Goal: Task Accomplishment & Management: Use online tool/utility

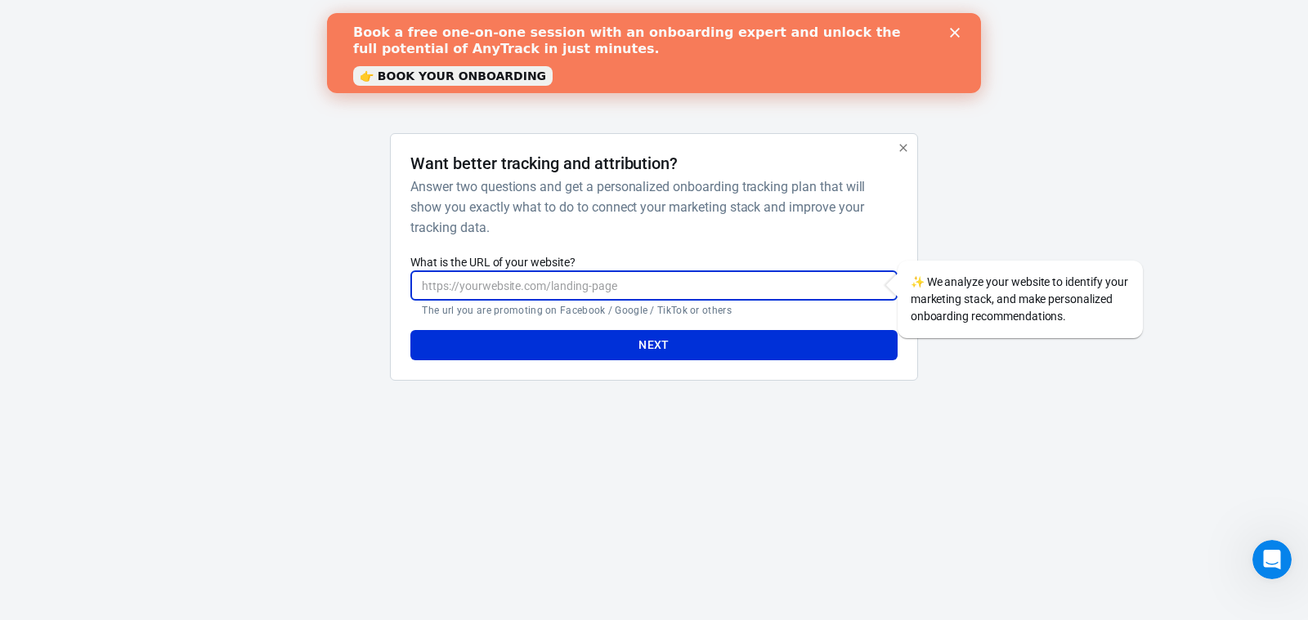
click at [546, 293] on input "What is the URL of your website?" at bounding box center [653, 286] width 486 height 30
paste input "[URL][PERSON_NAME][DOMAIN_NAME]"
type input "[URL][PERSON_NAME][DOMAIN_NAME]"
click at [625, 345] on button "Next" at bounding box center [653, 345] width 486 height 30
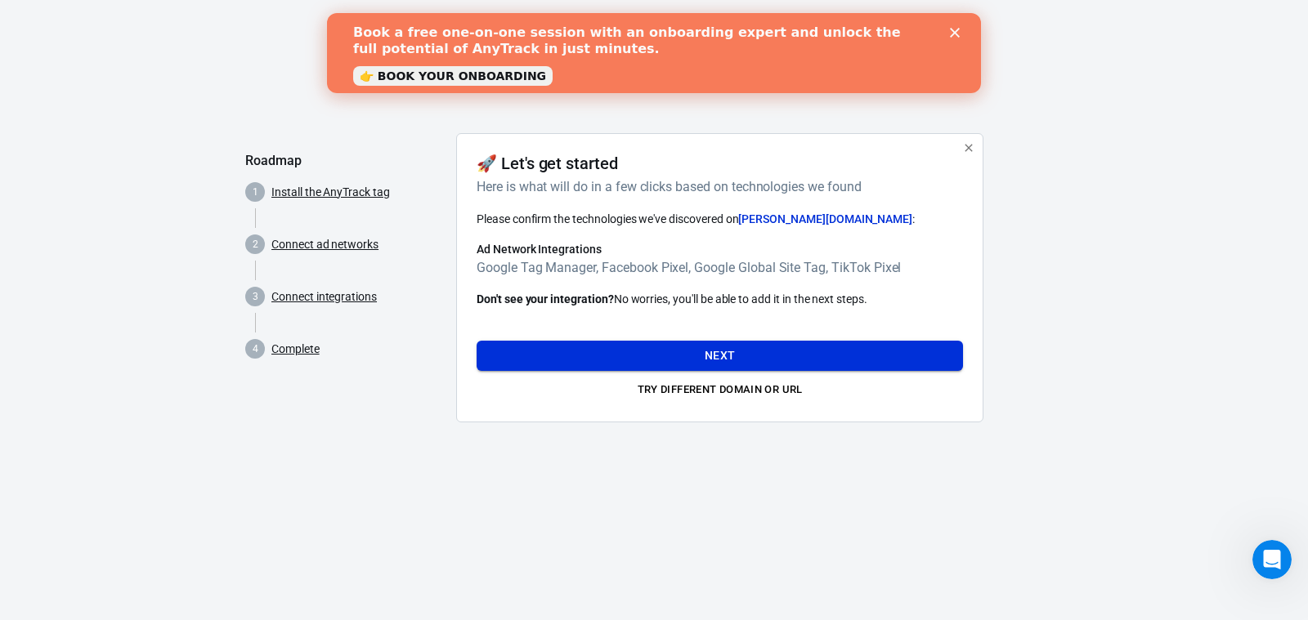
click at [703, 362] on button "Next" at bounding box center [719, 356] width 486 height 30
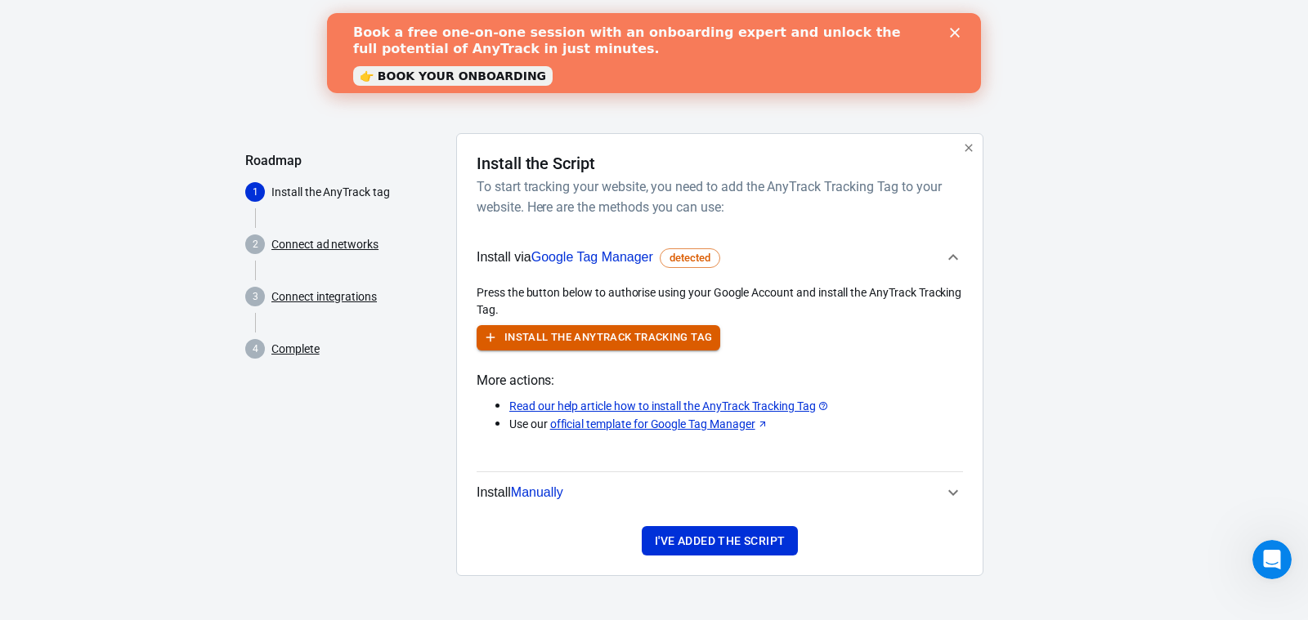
click at [615, 332] on button "Install the AnyTrack Tracking Tag" at bounding box center [598, 337] width 244 height 25
click at [544, 494] on span "Manually" at bounding box center [537, 492] width 52 height 14
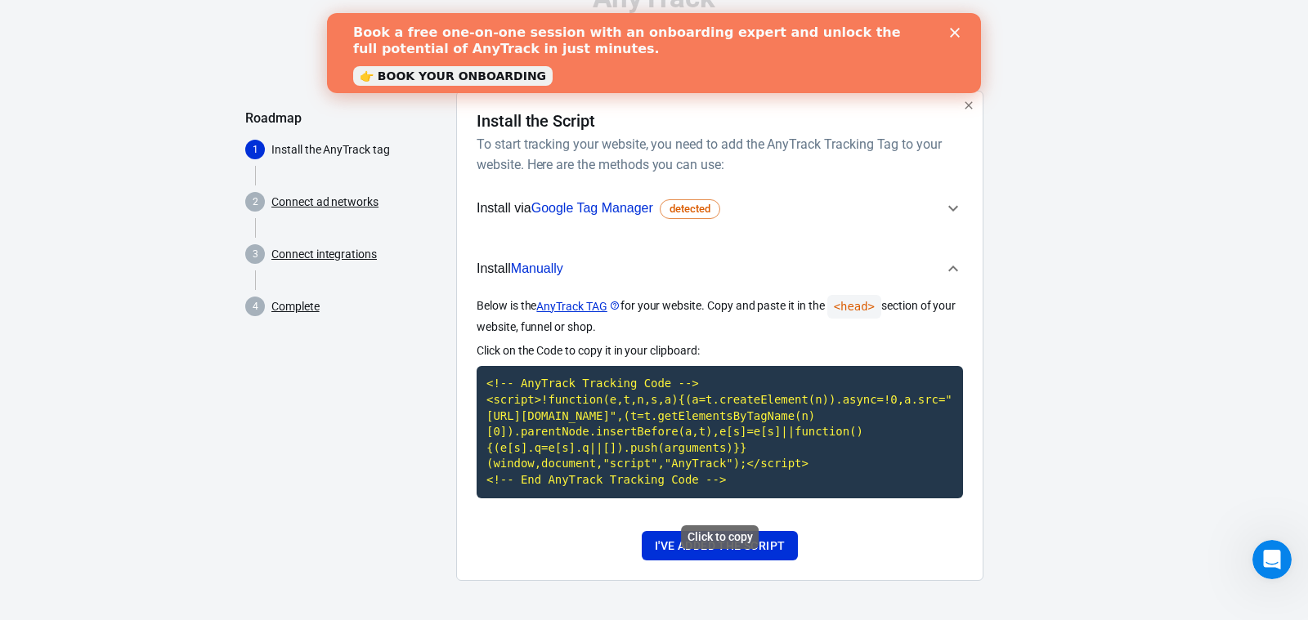
scroll to position [58, 0]
click at [687, 452] on code "<!-- AnyTrack Tracking Code --> <script>!function(e,t,n,s,a){(a=t.createElement…" at bounding box center [719, 432] width 486 height 132
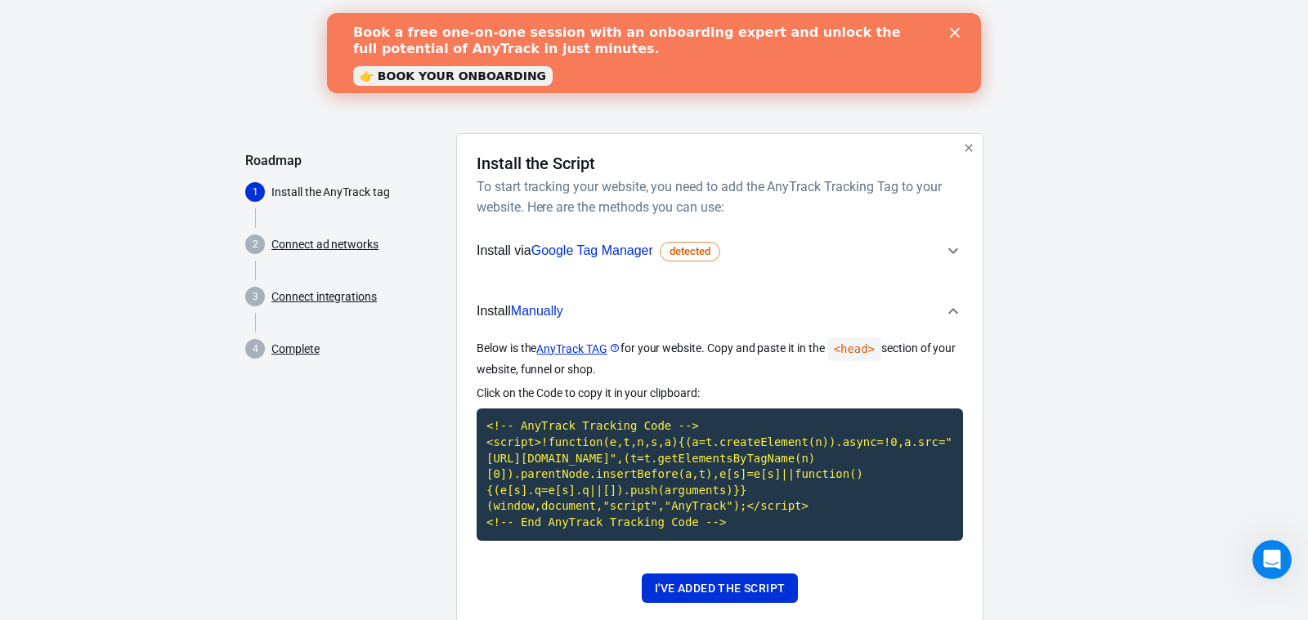
click at [955, 32] on icon "Close" at bounding box center [954, 33] width 10 height 10
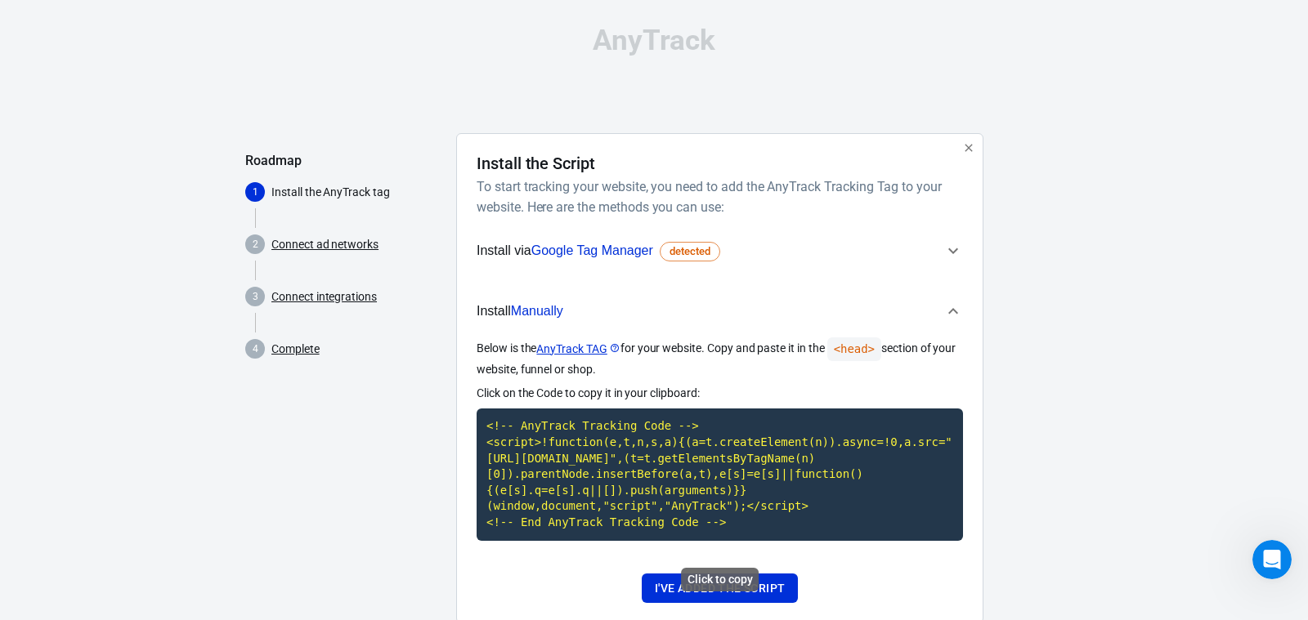
click at [599, 496] on code "<!-- AnyTrack Tracking Code --> <script>!function(e,t,n,s,a){(a=t.createElement…" at bounding box center [719, 475] width 486 height 132
click at [963, 311] on icon "button" at bounding box center [953, 312] width 20 height 20
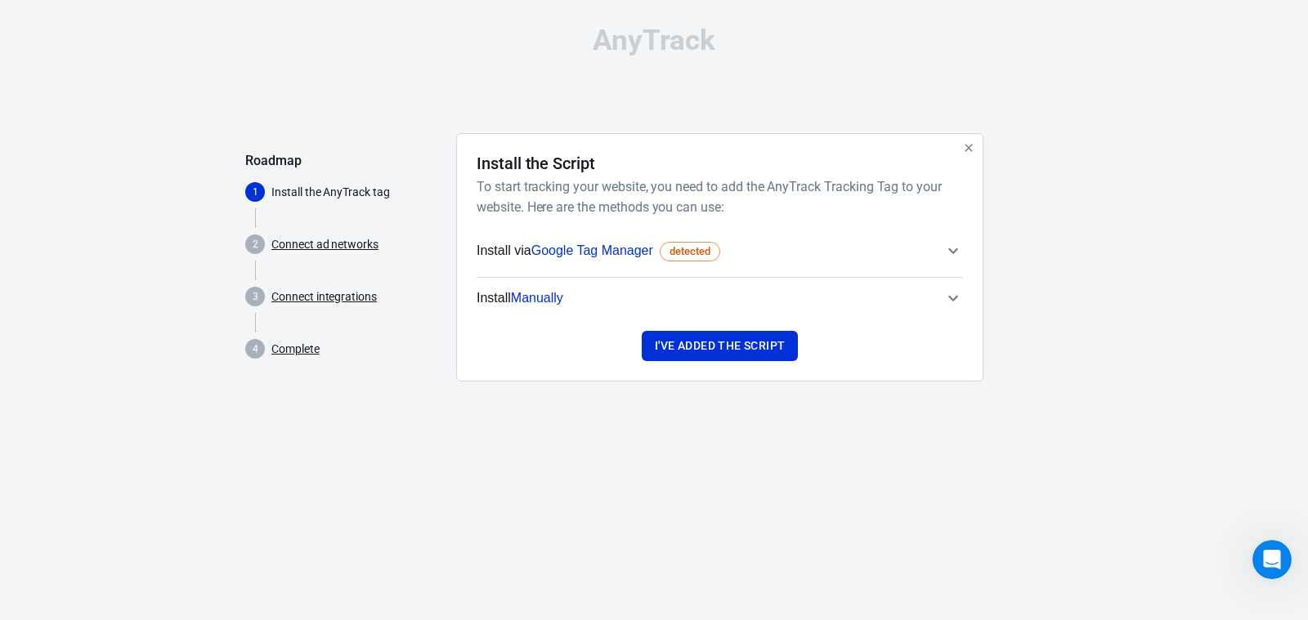
click at [696, 251] on span "detected" at bounding box center [690, 252] width 52 height 16
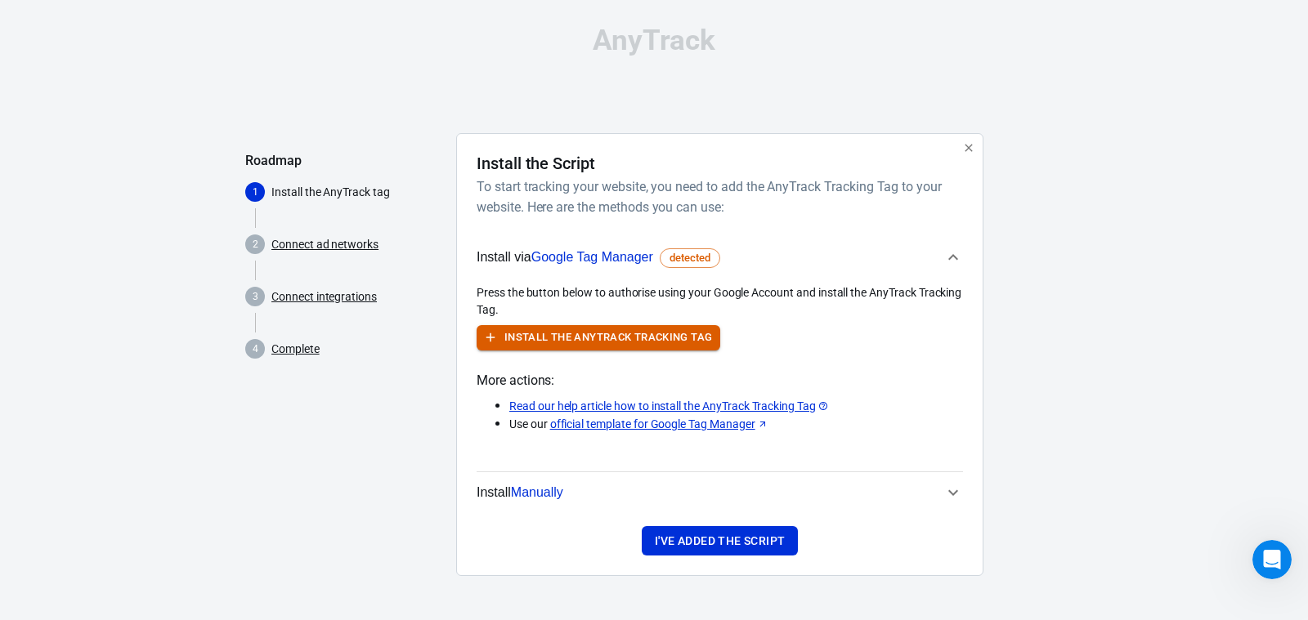
click at [579, 343] on button "Install the AnyTrack Tracking Tag" at bounding box center [598, 337] width 244 height 25
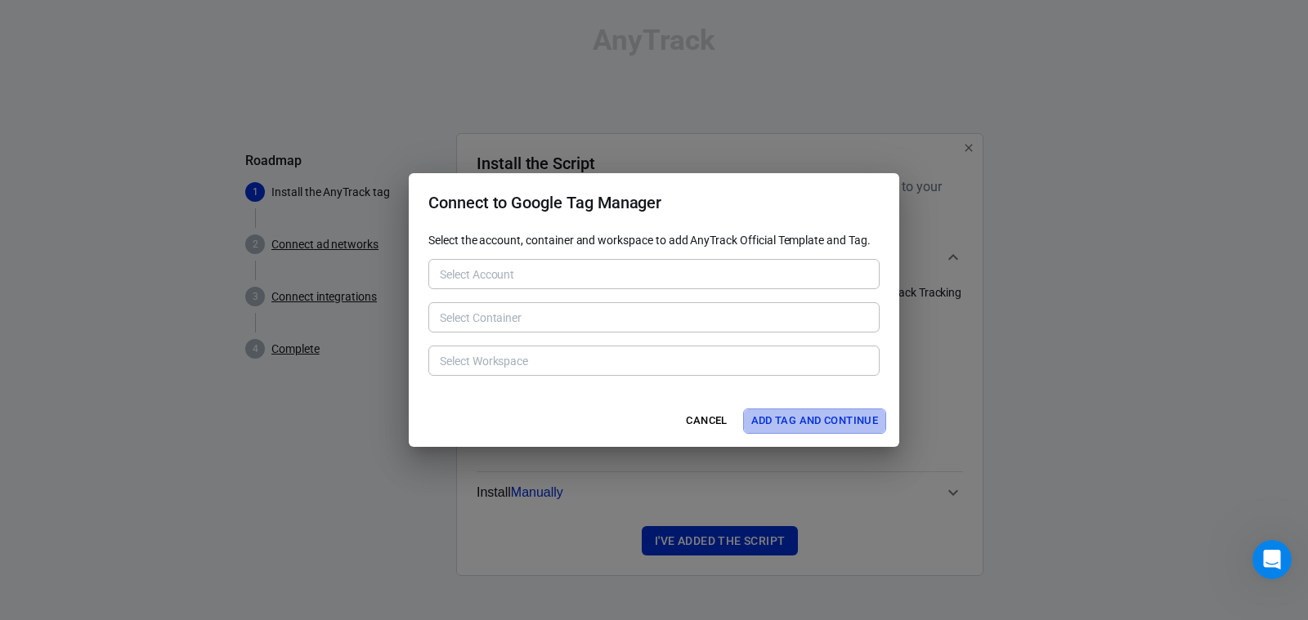
click at [822, 423] on button "Add Tag and Continue" at bounding box center [814, 421] width 143 height 25
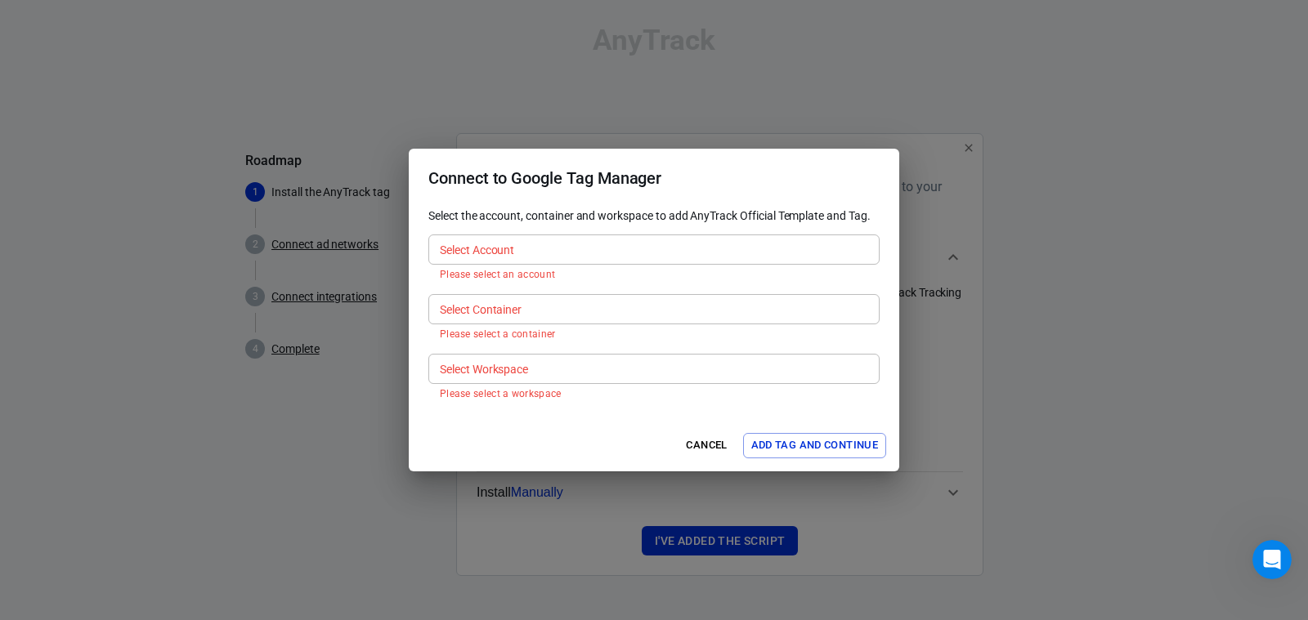
click at [445, 265] on div "Select Account Select Account Please select an account" at bounding box center [653, 258] width 451 height 47
click at [492, 204] on h2 "Connect to Google Tag Manager" at bounding box center [654, 178] width 490 height 59
click at [709, 438] on button "Cancel" at bounding box center [707, 445] width 52 height 25
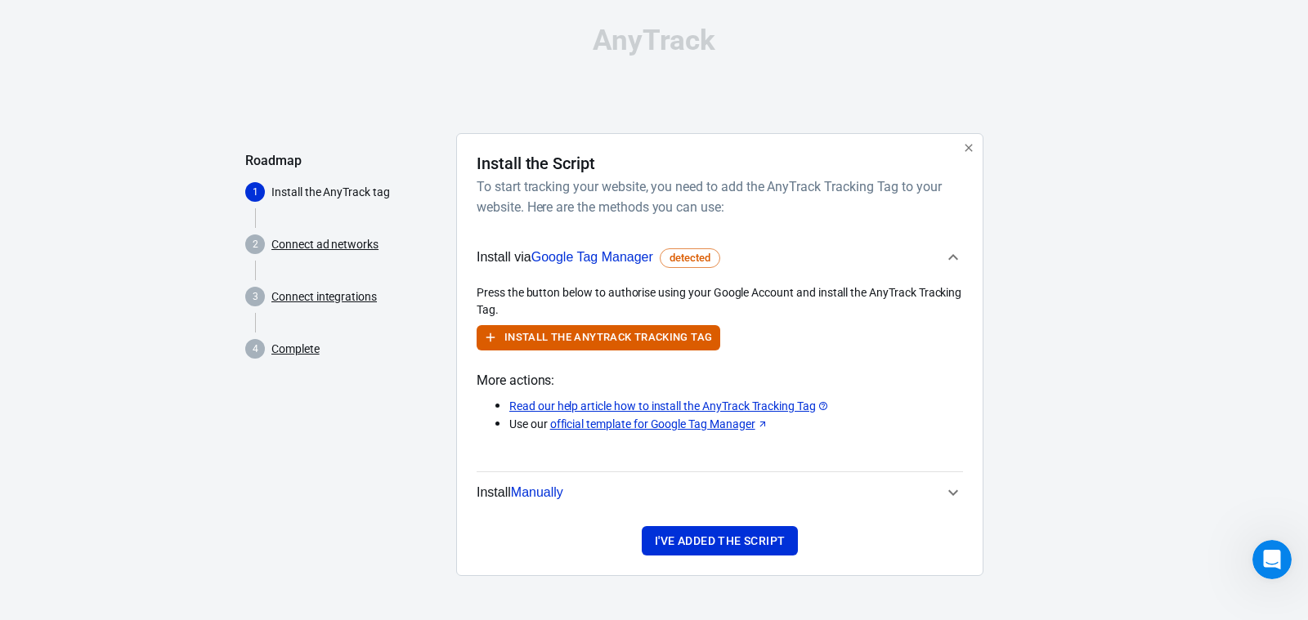
click at [537, 499] on span "Install Manually" at bounding box center [519, 492] width 87 height 21
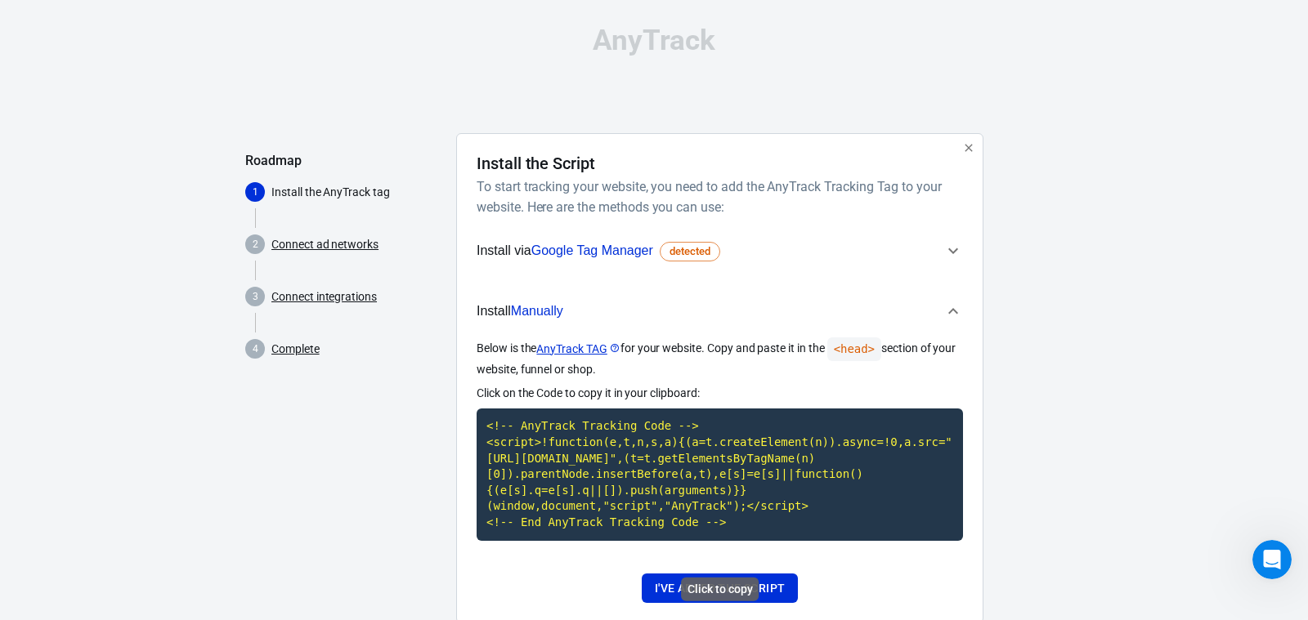
click at [609, 520] on code "<!-- AnyTrack Tracking Code --> <script>!function(e,t,n,s,a){(a=t.createElement…" at bounding box center [719, 475] width 486 height 132
